Goal: Navigation & Orientation: Find specific page/section

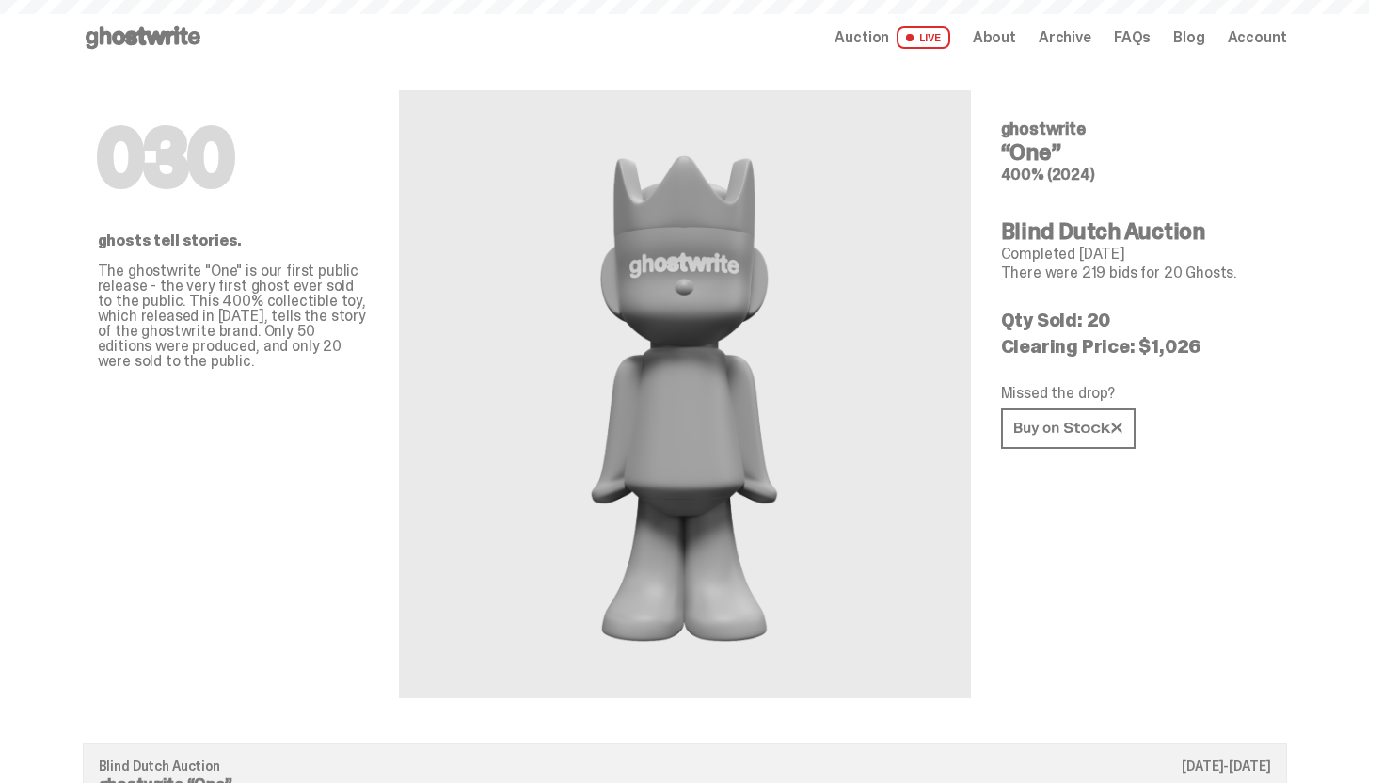
click at [144, 40] on use at bounding box center [143, 37] width 115 height 23
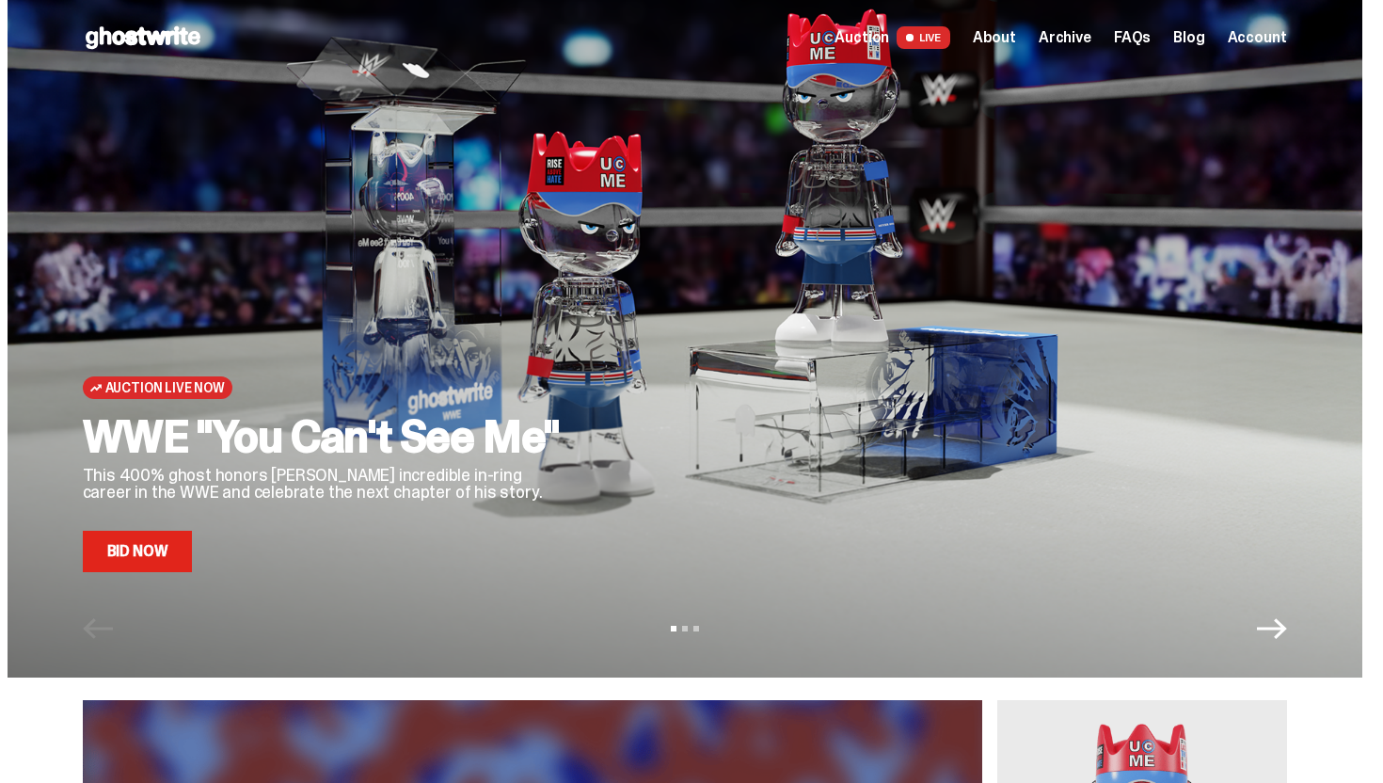
click at [166, 572] on div "Auction Live Now WWE "You Can't See Me" This 400% ghost honors John Cena's incr…" at bounding box center [685, 338] width 1355 height 677
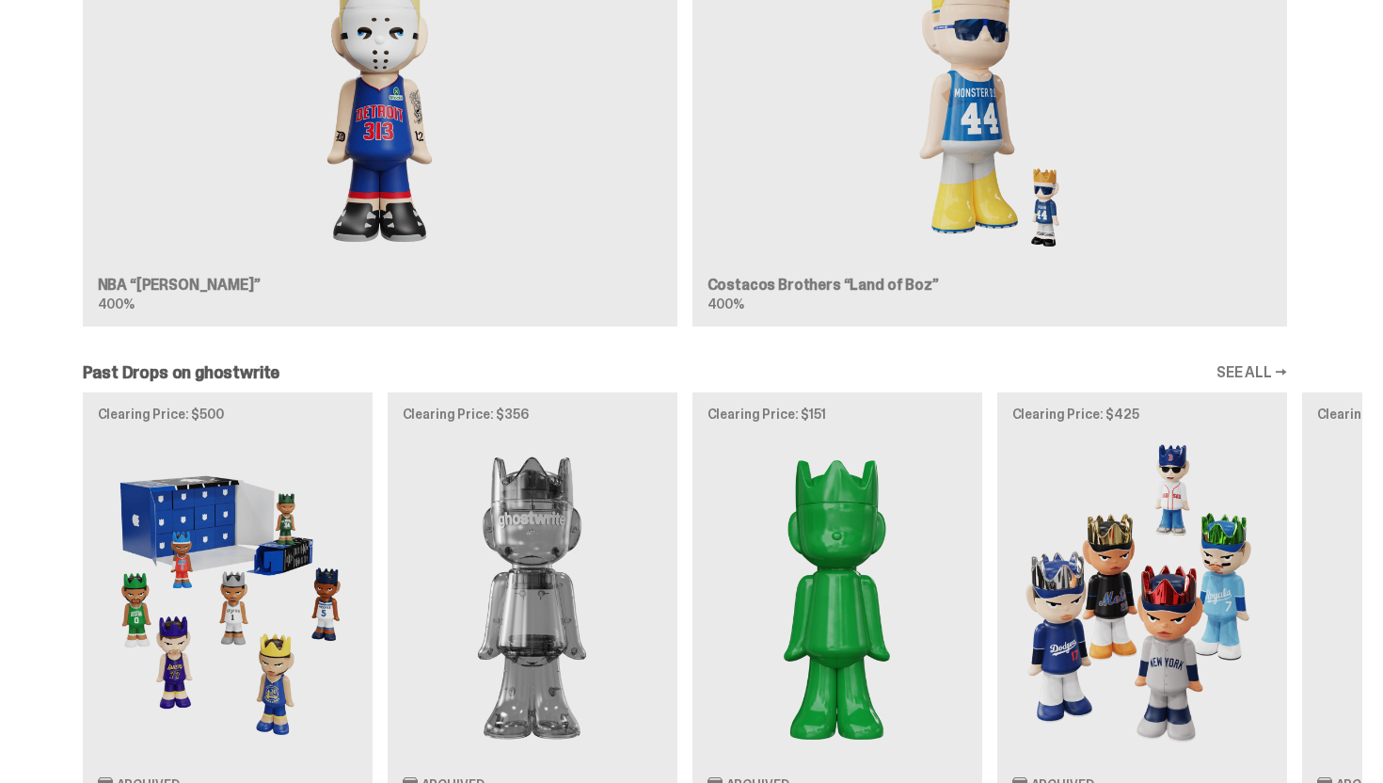
scroll to position [1673, 0]
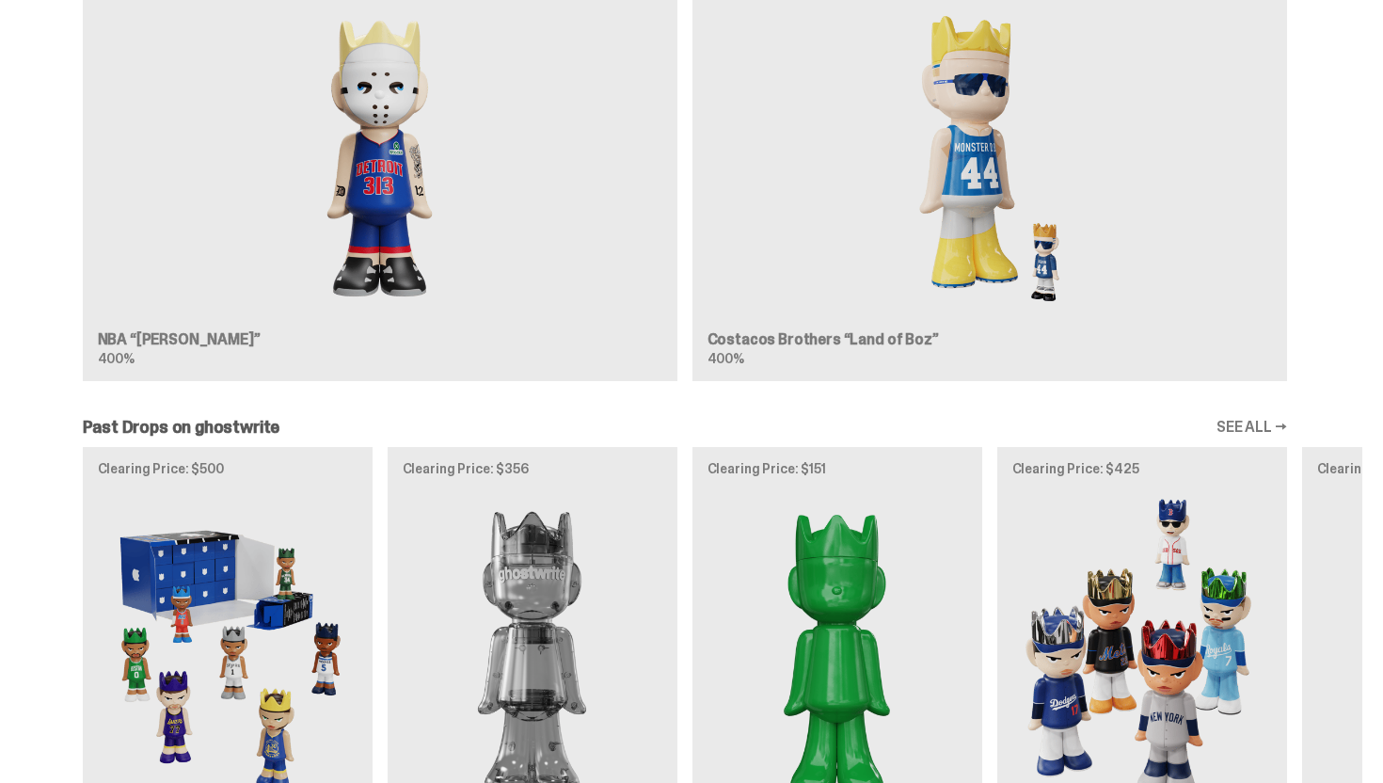
click at [551, 286] on div "Coming Soon NBA “[PERSON_NAME]” 400% Coming Soon Costacos Brothers “Land of Boz…" at bounding box center [685, 172] width 1355 height 450
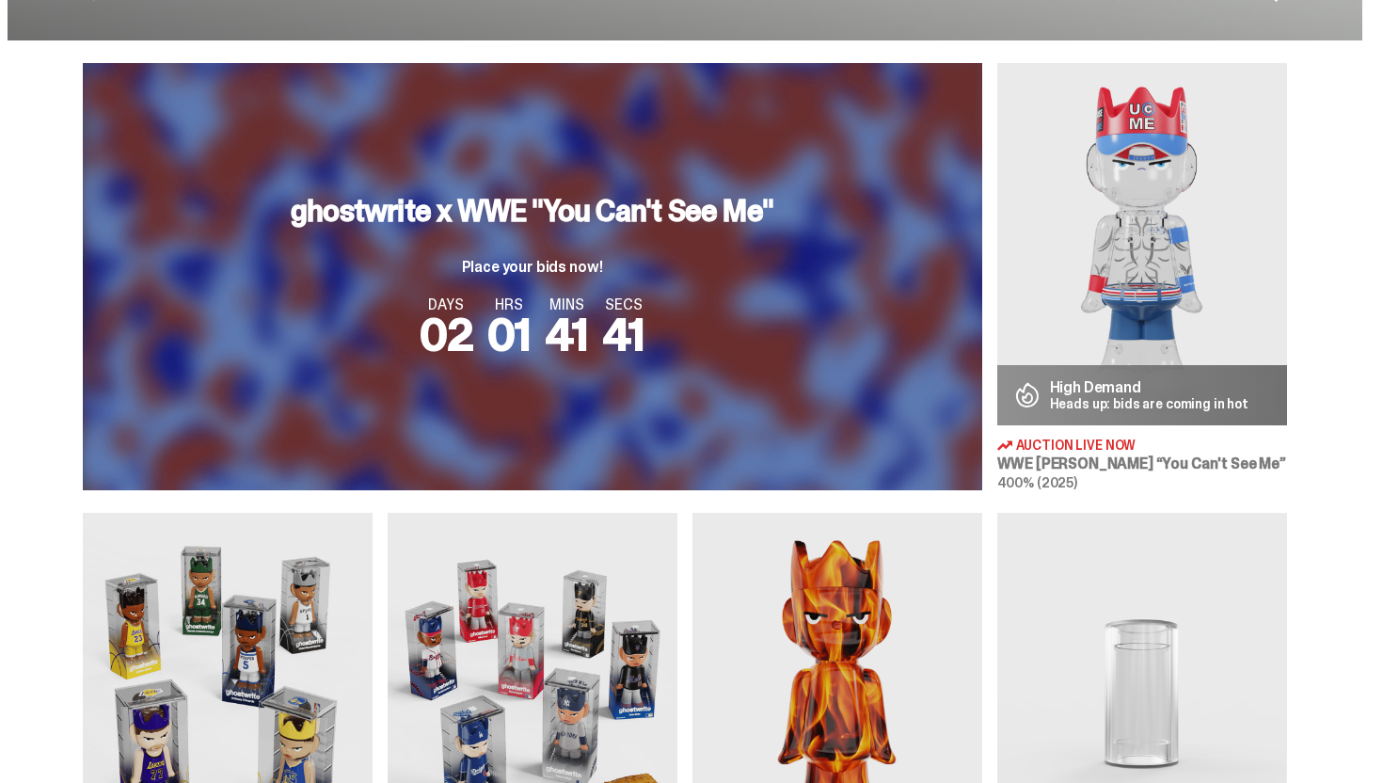
scroll to position [0, 0]
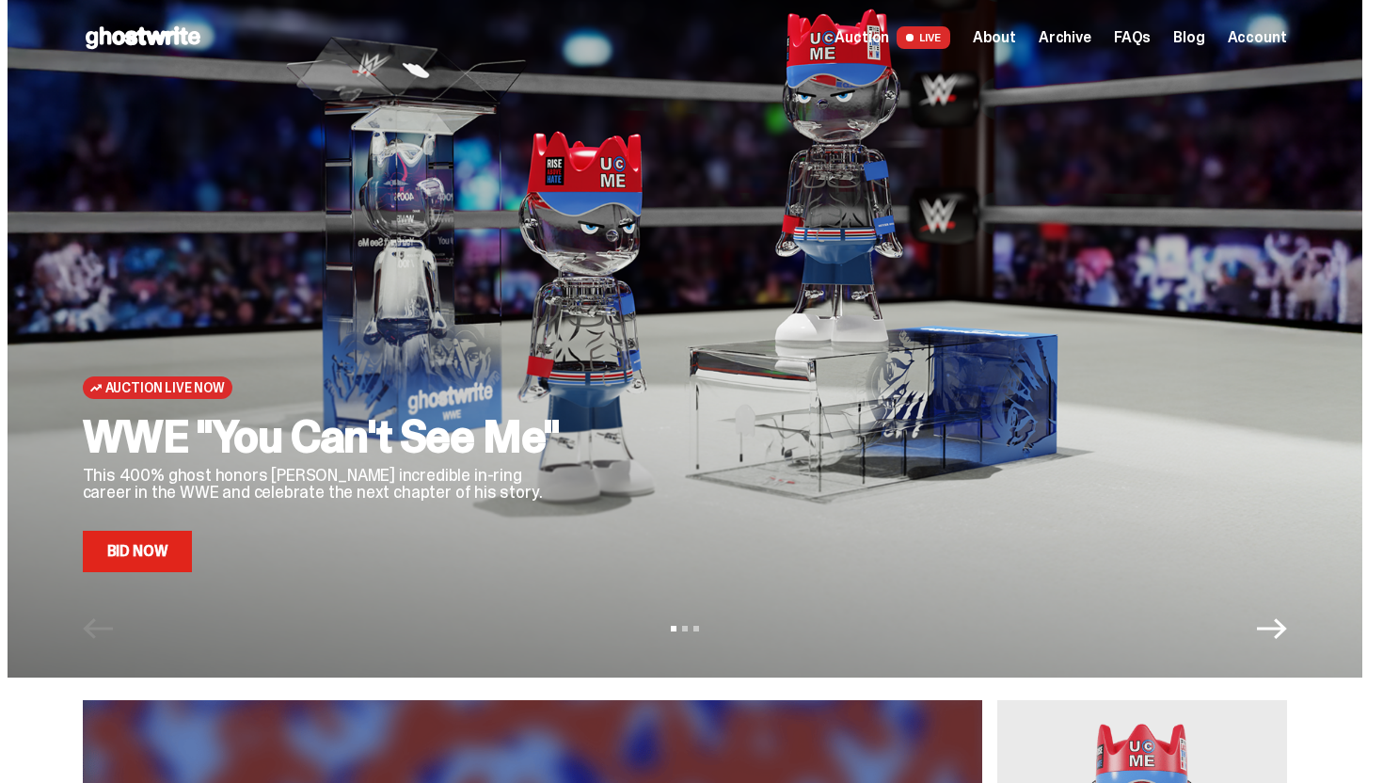
click at [1091, 39] on span "Archive" at bounding box center [1064, 37] width 53 height 15
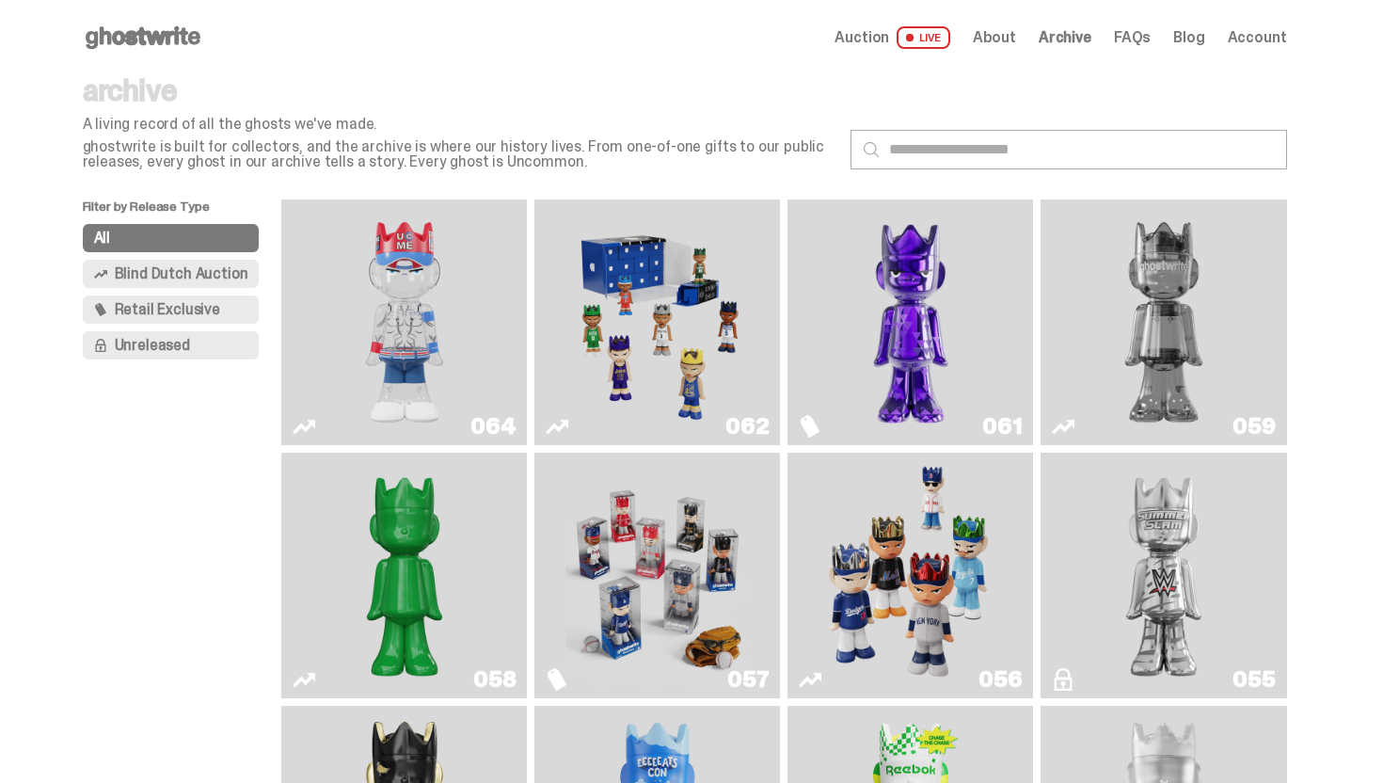
click at [877, 41] on span "Auction" at bounding box center [861, 37] width 55 height 15
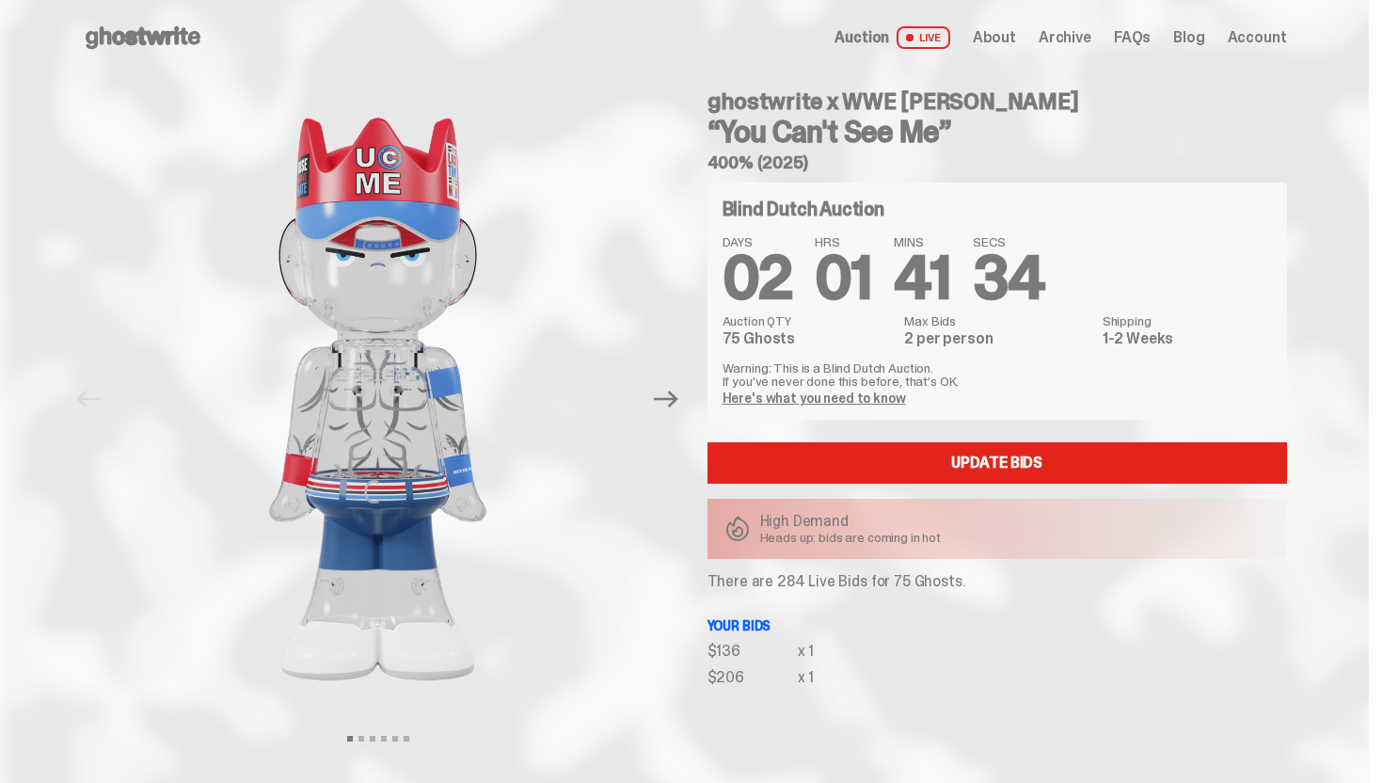
click at [181, 44] on use at bounding box center [143, 37] width 115 height 23
